Goal: Task Accomplishment & Management: Complete application form

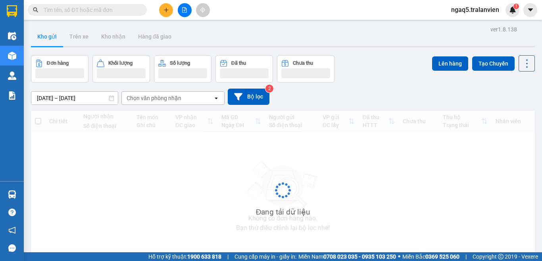
click at [166, 8] on icon "plus" at bounding box center [166, 10] width 6 height 6
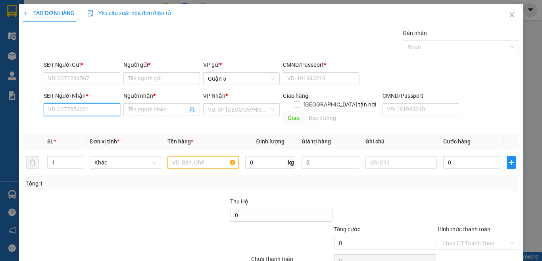
click at [76, 110] on input "SĐT Người Nhận *" at bounding box center [82, 109] width 77 height 13
click at [90, 110] on input "0944802629" at bounding box center [82, 109] width 77 height 13
type input "0944802629"
click at [134, 107] on input "Người nhận *" at bounding box center [157, 109] width 59 height 9
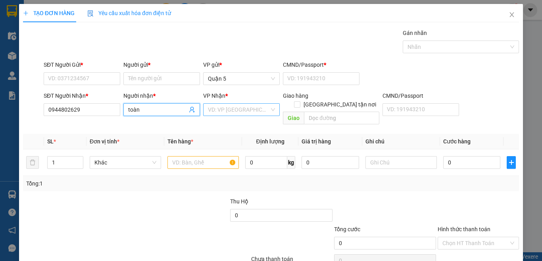
type input "toàn"
click at [214, 103] on div "VD: VP Sài Gòn" at bounding box center [241, 109] width 77 height 13
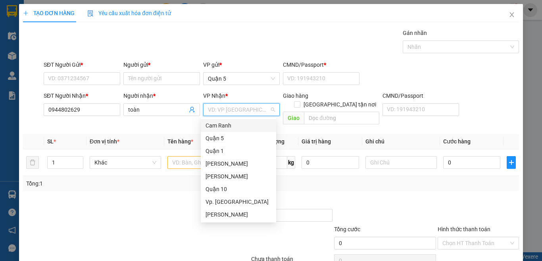
drag, startPoint x: 223, startPoint y: 124, endPoint x: 162, endPoint y: 122, distance: 60.7
click at [223, 124] on div "Cam Ranh" at bounding box center [238, 125] width 66 height 9
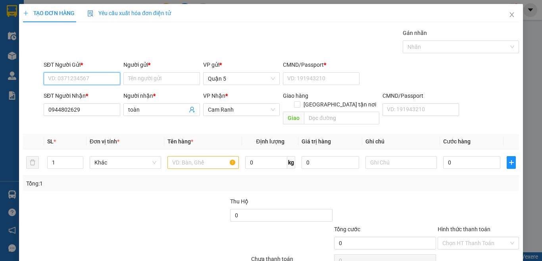
click at [94, 79] on input "SĐT Người Gửi *" at bounding box center [82, 78] width 77 height 13
click at [93, 79] on input "7896" at bounding box center [82, 78] width 77 height 13
click at [86, 95] on div "0965567896 - yến" at bounding box center [81, 94] width 66 height 9
type input "0965567896"
type input "yến"
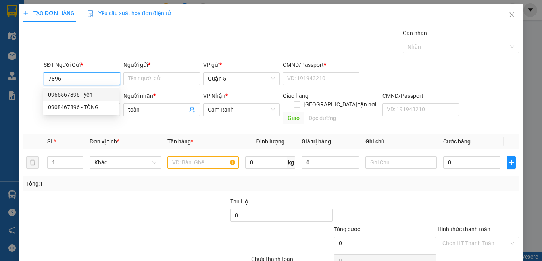
type input "1"
type input "0965567896"
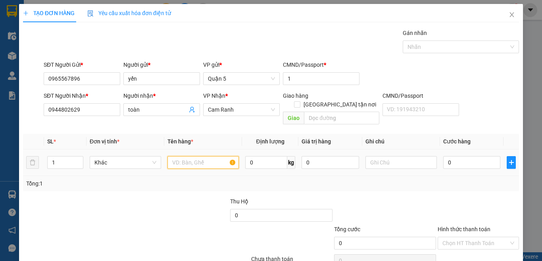
click at [176, 156] on input "text" at bounding box center [202, 162] width 71 height 13
type input "1 h vàng"
click at [465, 156] on input "0" at bounding box center [471, 162] width 57 height 13
type input "3"
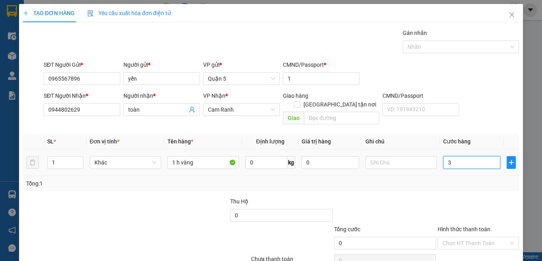
type input "3"
type input "30"
type input "30.000"
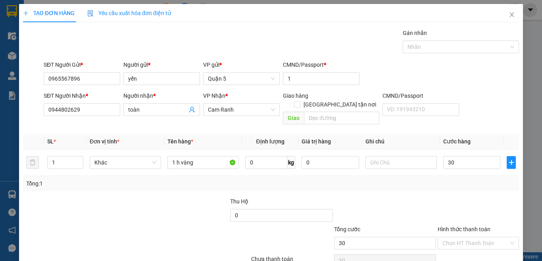
type input "30.000"
click at [468, 117] on div "SĐT Người Nhận * 0944802629 Người nhận * toàn VP Nhận * Cam Ranh Giao hàng Giao…" at bounding box center [281, 109] width 478 height 36
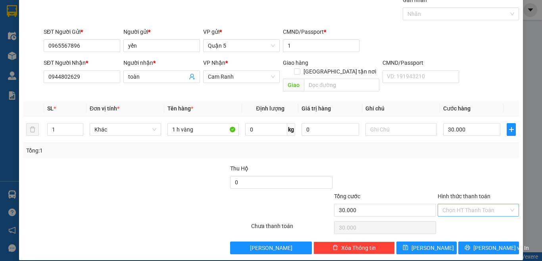
drag, startPoint x: 465, startPoint y: 204, endPoint x: 459, endPoint y: 208, distance: 7.2
click at [464, 204] on input "Hình thức thanh toán" at bounding box center [475, 210] width 66 height 12
drag, startPoint x: 462, startPoint y: 216, endPoint x: 472, endPoint y: 239, distance: 25.1
click at [463, 219] on div "Tại văn phòng" at bounding box center [472, 217] width 71 height 9
type input "0"
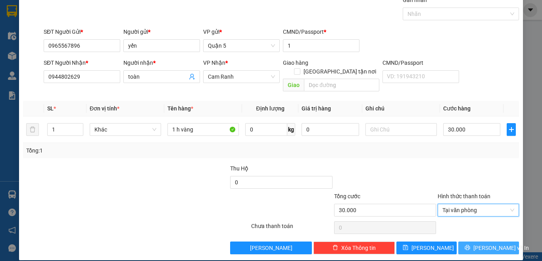
click at [478, 243] on span "Lưu và In" at bounding box center [501, 247] width 56 height 9
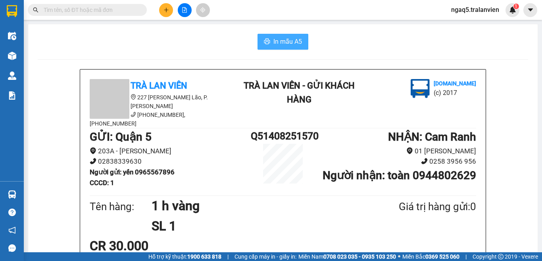
click at [284, 41] on span "In mẫu A5" at bounding box center [287, 41] width 29 height 10
click at [167, 8] on icon "plus" at bounding box center [166, 10] width 6 height 6
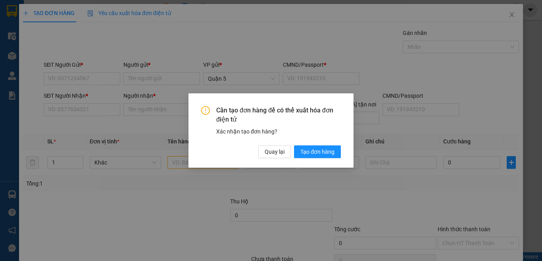
click at [92, 110] on div "Cần tạo đơn hàng để có thể xuất hóa đơn điện tử Xác nhận tạo đơn hàng? Quay lại…" at bounding box center [271, 130] width 542 height 261
click at [268, 154] on span "Quay lại" at bounding box center [275, 151] width 20 height 9
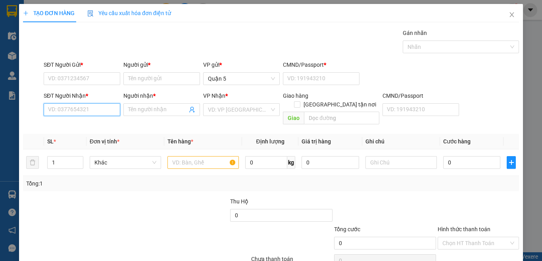
click at [104, 111] on input "SĐT Người Nhận *" at bounding box center [82, 109] width 77 height 13
type input "0"
click at [95, 110] on input "0123" at bounding box center [82, 109] width 77 height 13
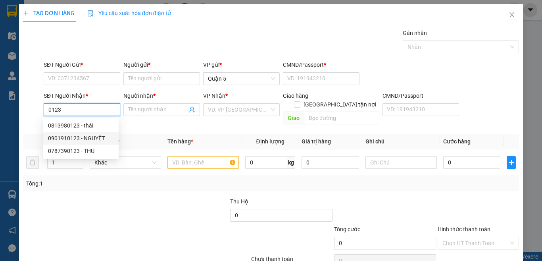
drag, startPoint x: 97, startPoint y: 137, endPoint x: 75, endPoint y: 105, distance: 38.6
click at [96, 137] on div "0901910123 - NGUYỆT" at bounding box center [81, 138] width 66 height 9
type input "0901910123"
type input "NGUYỆT"
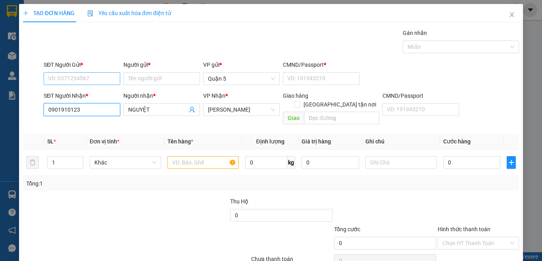
type input "0901910123"
click at [74, 77] on input "SĐT Người Gửi *" at bounding box center [82, 78] width 77 height 13
click at [76, 74] on input "7788" at bounding box center [82, 78] width 77 height 13
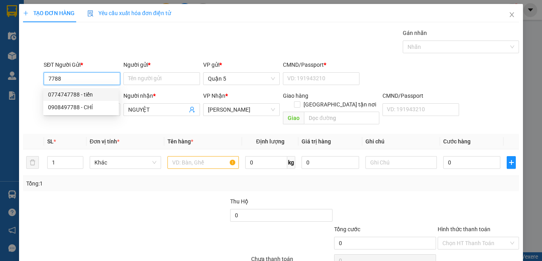
click at [84, 93] on div "0774747788 - tiến" at bounding box center [81, 94] width 66 height 9
type input "0774747788"
type input "tiến"
type input "245422800"
type input "0774747788"
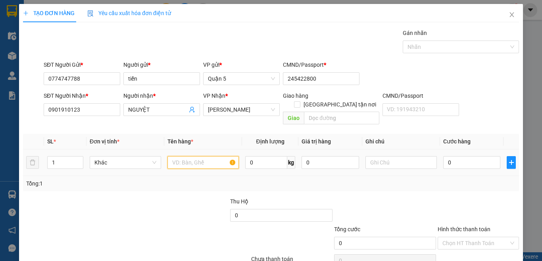
click at [185, 156] on input "text" at bounding box center [202, 162] width 71 height 13
type input "1 c den"
type input "3"
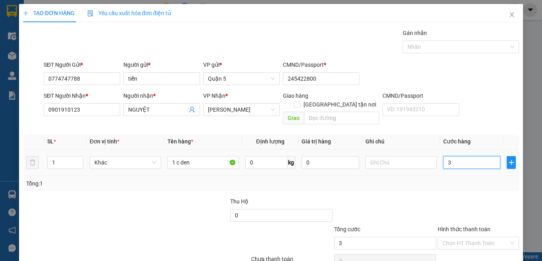
type input "30"
type input "30.000"
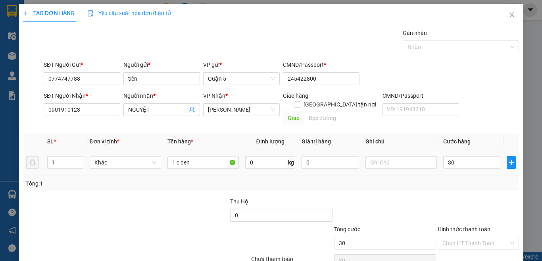
type input "30.000"
click at [475, 109] on div "SĐT Người Nhận * 0901910123 Người nhận * NGUYỆT VP Nhận * Lê Hồng Phong Giao hà…" at bounding box center [281, 109] width 478 height 36
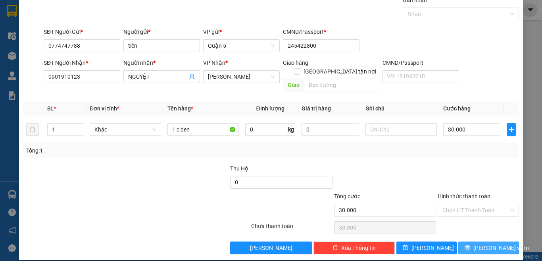
click at [482, 243] on span "Lưu và In" at bounding box center [501, 247] width 56 height 9
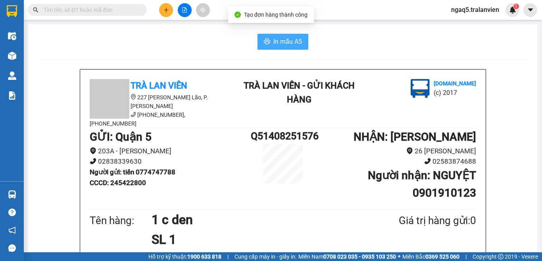
click at [273, 40] on span "In mẫu A5" at bounding box center [287, 41] width 29 height 10
click at [229, 45] on div "In mẫu A5" at bounding box center [283, 42] width 490 height 16
click at [170, 10] on button at bounding box center [166, 10] width 14 height 14
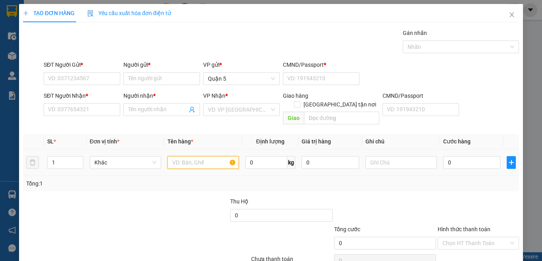
click at [178, 156] on input "text" at bounding box center [202, 162] width 71 height 13
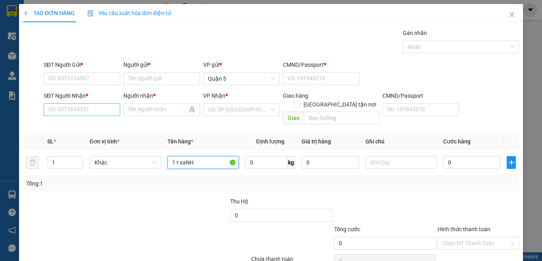
type input "1 t xaNH"
click at [66, 110] on input "SĐT Người Nhận *" at bounding box center [82, 109] width 77 height 13
type input "0334259217"
click at [88, 109] on input "0334259217" at bounding box center [82, 109] width 77 height 13
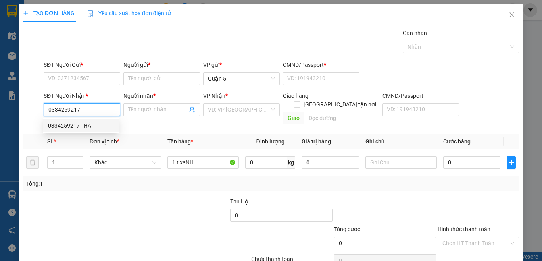
click at [88, 124] on div "0334259217 - HẢI" at bounding box center [81, 125] width 66 height 9
type input "HẢI"
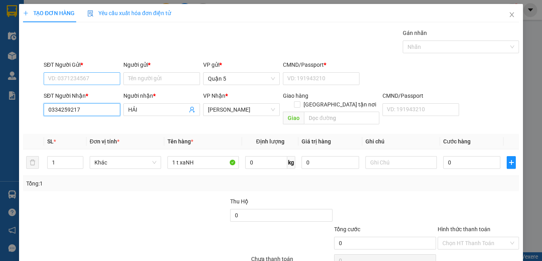
type input "0334259217"
click at [68, 78] on input "SĐT Người Gửi *" at bounding box center [82, 78] width 77 height 13
type input "0373663949"
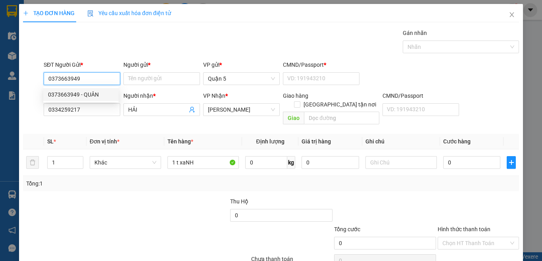
click at [85, 94] on div "0373663949 - QUÂN" at bounding box center [81, 94] width 66 height 9
type input "QUÂN"
type input "1"
type input "0373663949"
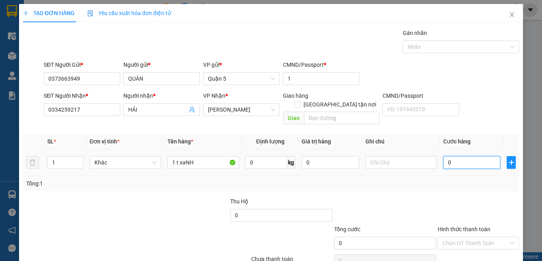
click at [456, 156] on input "0" at bounding box center [471, 162] width 57 height 13
type input "3"
type input "35"
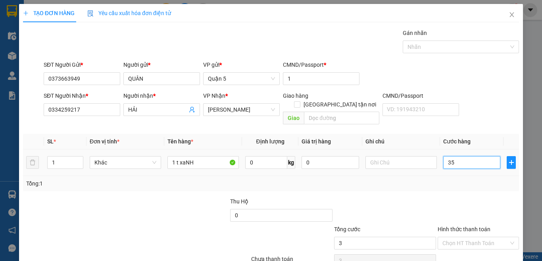
type input "35"
type input "35.000"
click at [477, 134] on th "Cước hàng" at bounding box center [471, 141] width 63 height 15
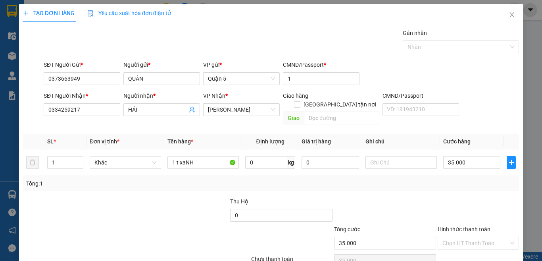
scroll to position [33, 0]
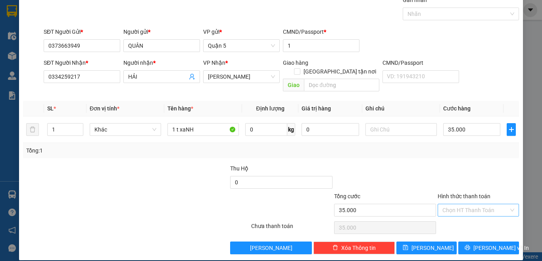
click at [457, 204] on input "Hình thức thanh toán" at bounding box center [475, 210] width 66 height 12
click at [457, 215] on div "Tại văn phòng" at bounding box center [472, 217] width 71 height 9
type input "0"
click at [479, 243] on span "Lưu và In" at bounding box center [501, 247] width 56 height 9
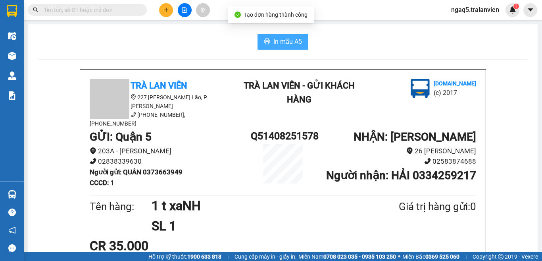
click at [280, 38] on span "In mẫu A5" at bounding box center [287, 41] width 29 height 10
